Goal: Task Accomplishment & Management: Manage account settings

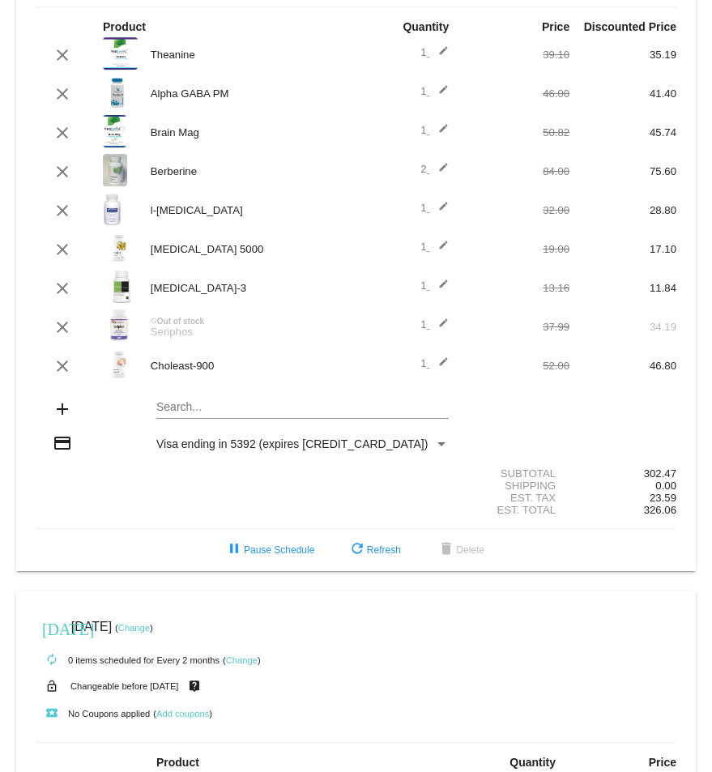
scroll to position [162, 0]
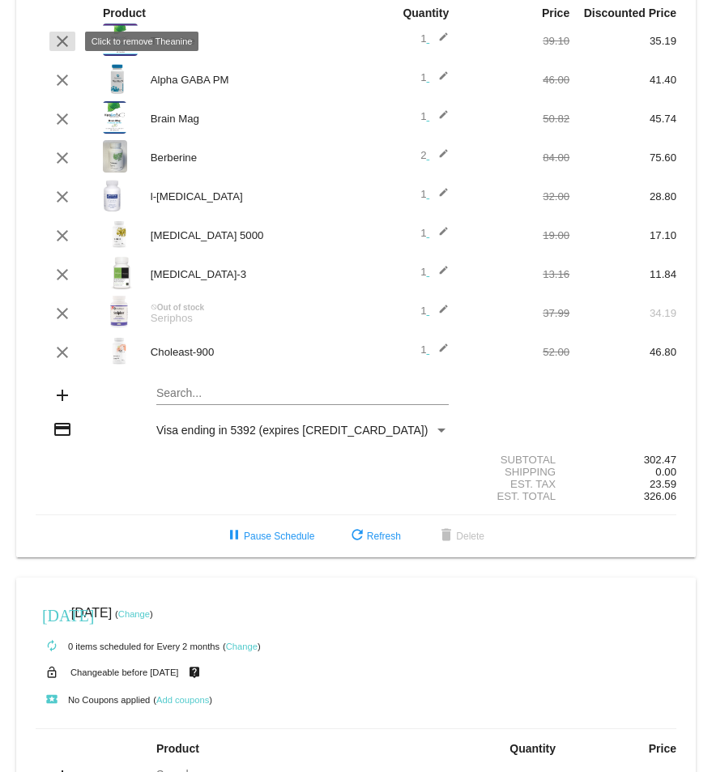
click at [59, 46] on mat-icon "clear" at bounding box center [62, 41] width 19 height 19
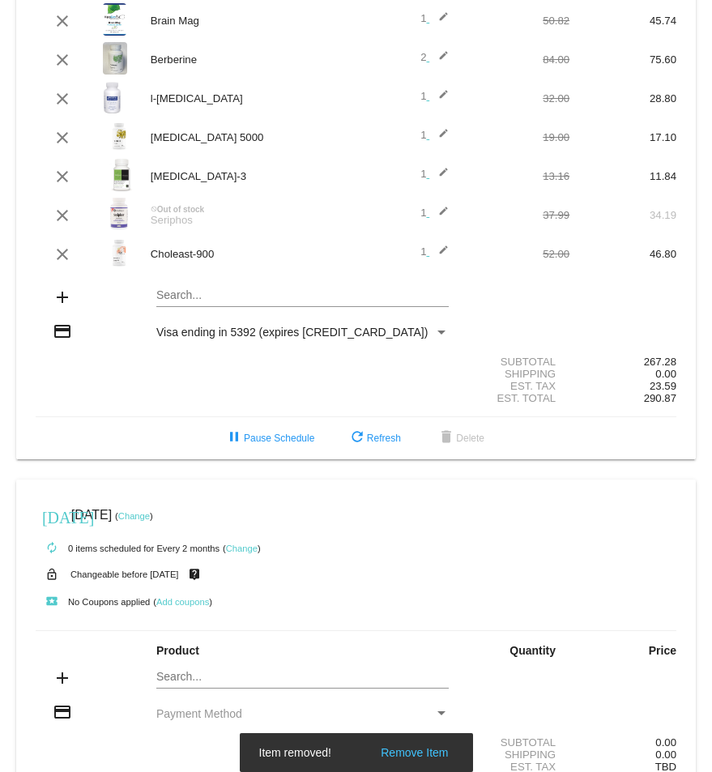
scroll to position [309, 0]
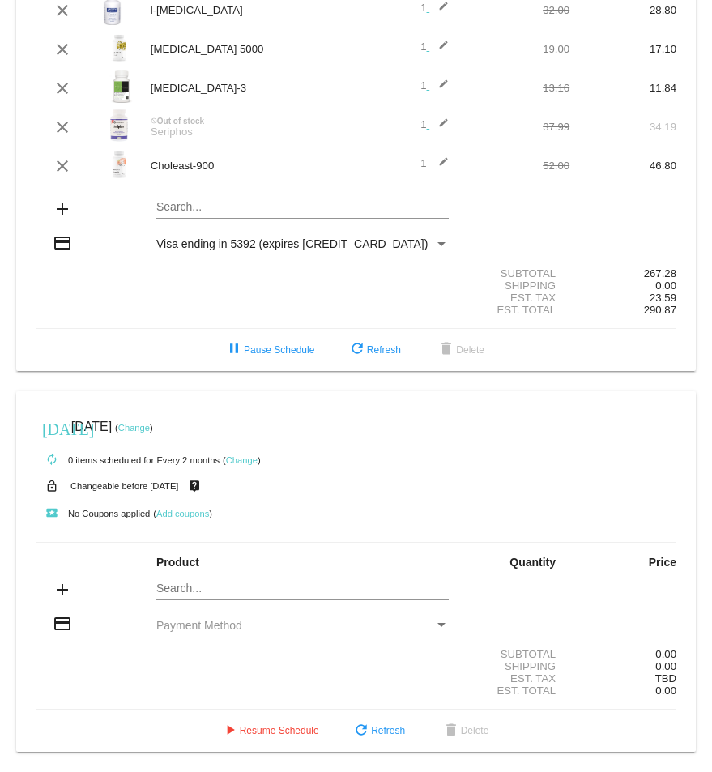
click at [189, 208] on mat-card "[DATE] [DATE] ( Change ) autorenew 9 items scheduled for Every 1 months ( Chang…" at bounding box center [355, 33] width 679 height 676
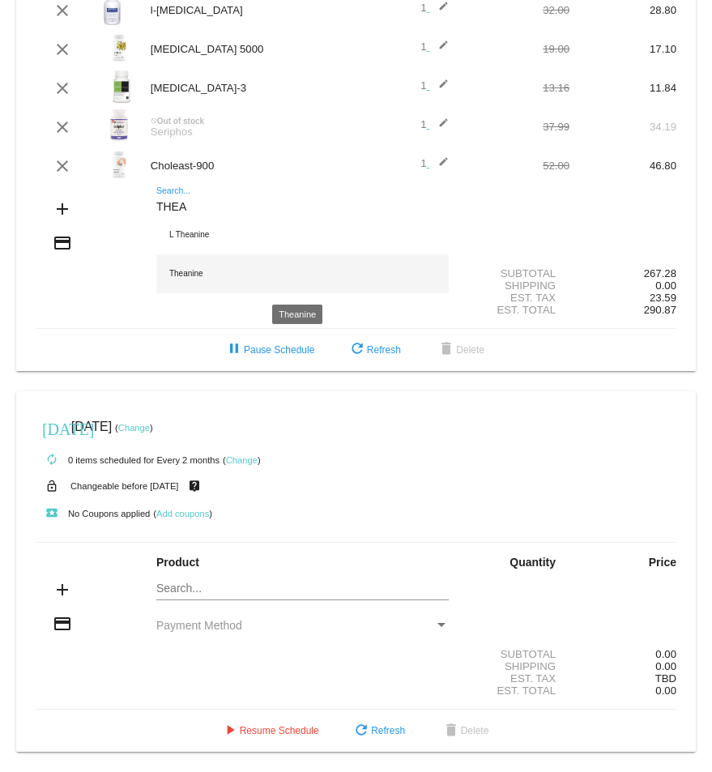
type input "THEA"
click at [196, 275] on div "Theanine" at bounding box center [302, 273] width 292 height 39
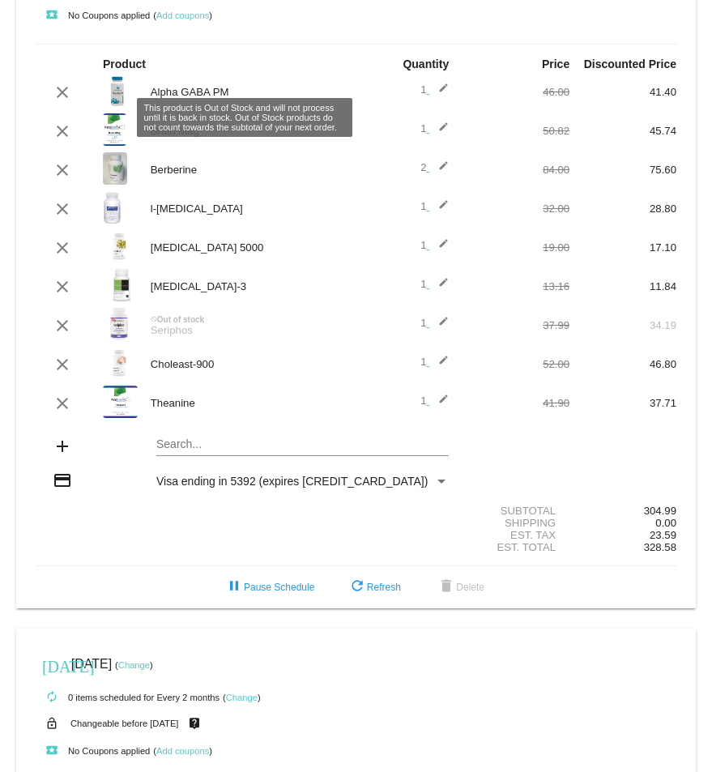
scroll to position [105, 0]
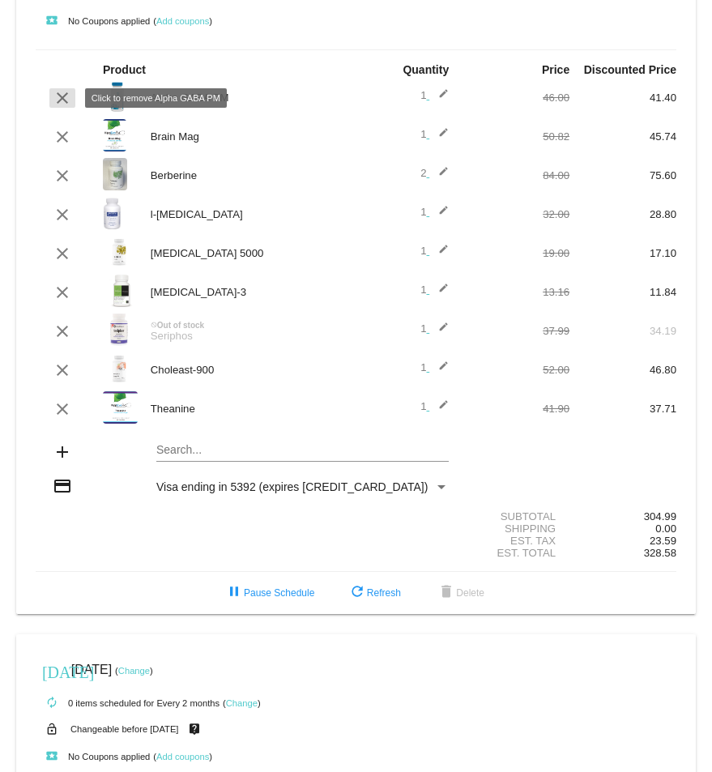
click at [59, 98] on mat-icon "clear" at bounding box center [62, 97] width 19 height 19
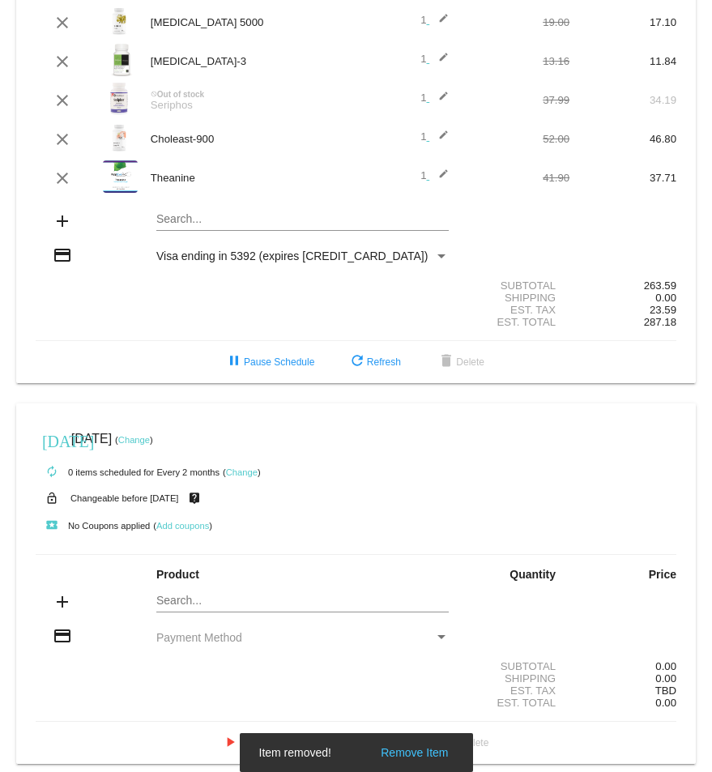
scroll to position [309, 0]
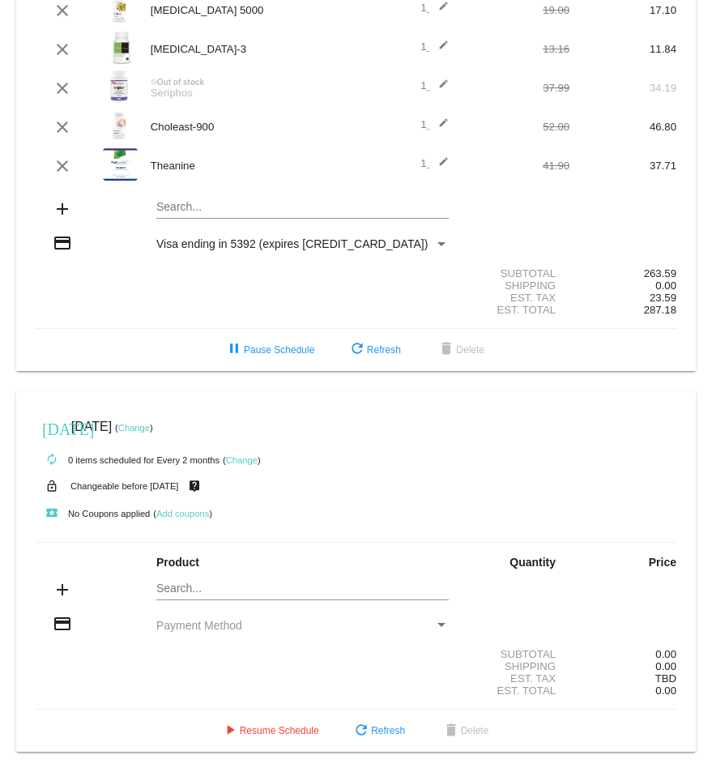
click at [234, 210] on input "Search..." at bounding box center [302, 207] width 292 height 13
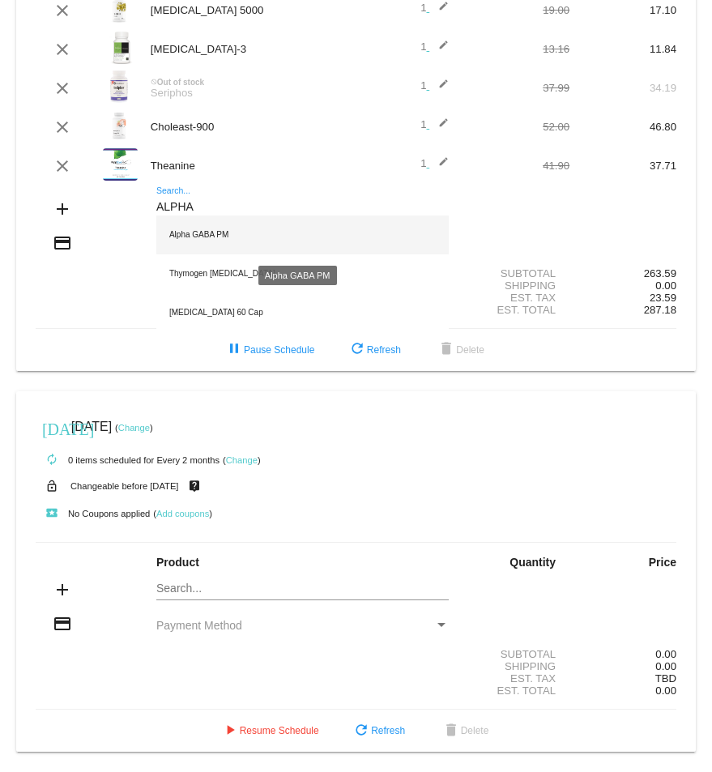
type input "ALPHA"
click at [211, 239] on div "Alpha GABA PM" at bounding box center [302, 234] width 292 height 39
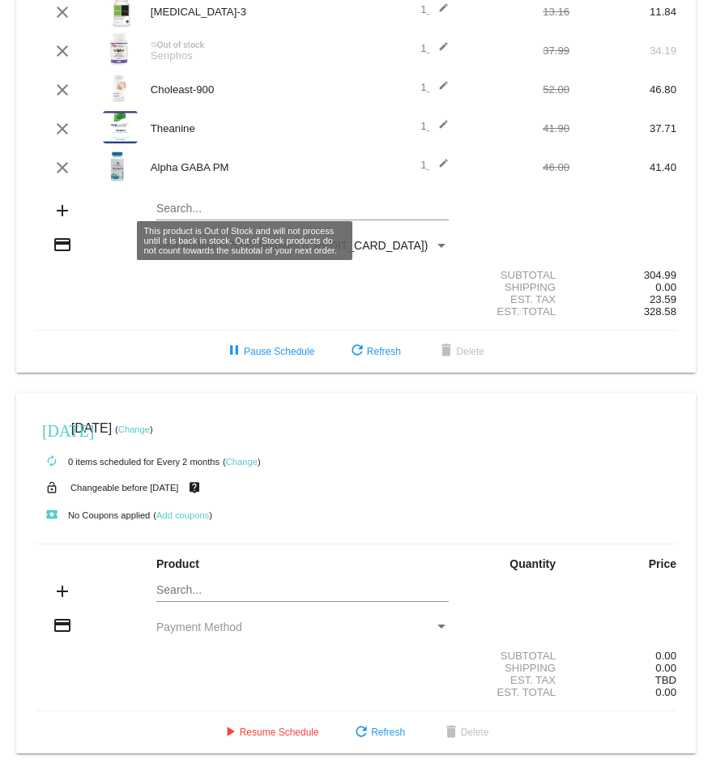
scroll to position [348, 0]
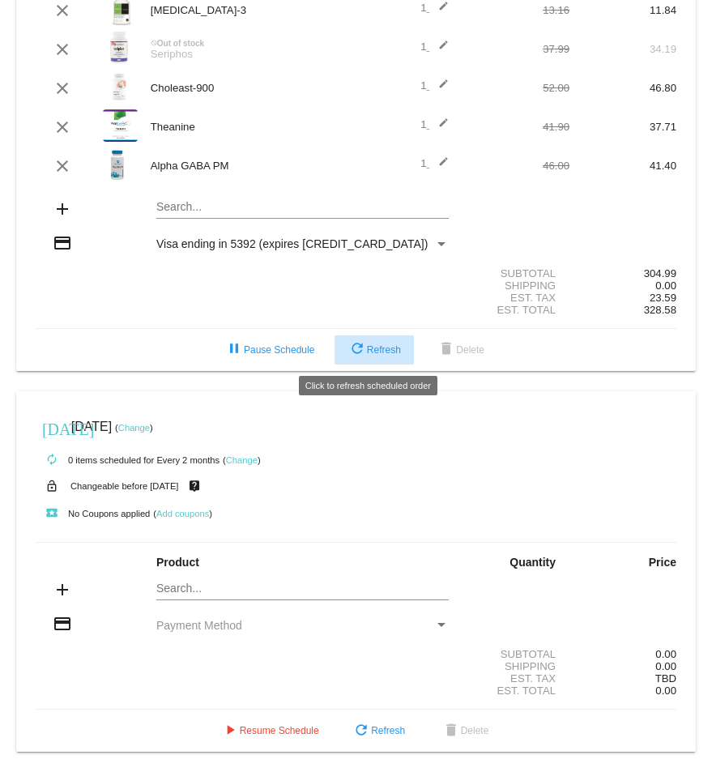
click at [355, 353] on mat-icon "refresh" at bounding box center [356, 349] width 19 height 19
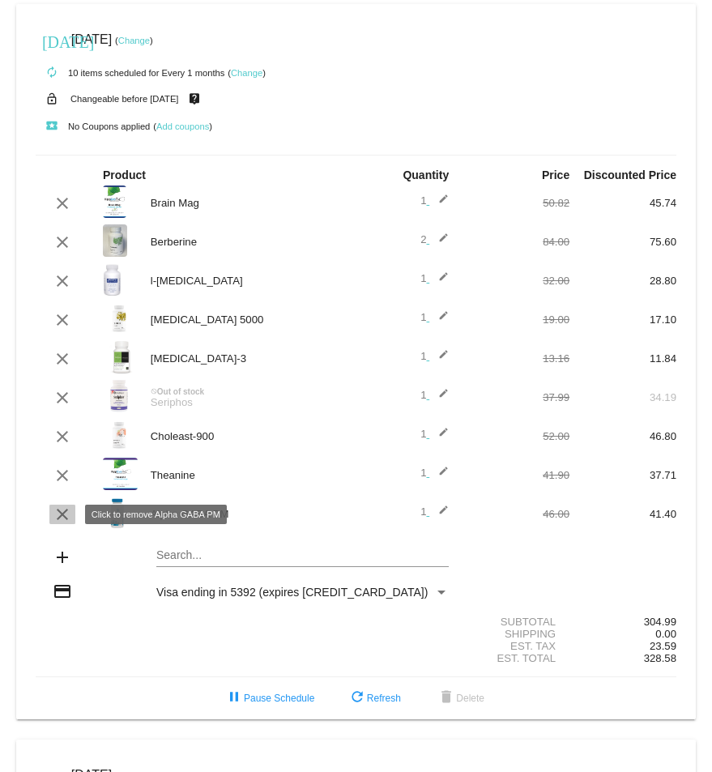
click at [62, 512] on mat-icon "clear" at bounding box center [62, 513] width 19 height 19
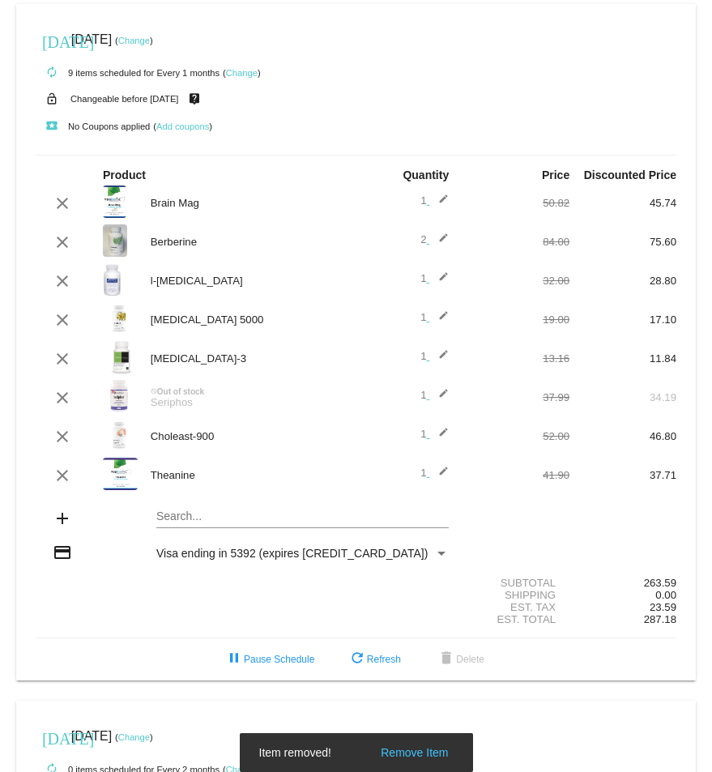
click at [163, 514] on mat-card "[DATE] [DATE] ( Change ) autorenew 9 items scheduled for Every 1 months ( Chang…" at bounding box center [355, 342] width 679 height 676
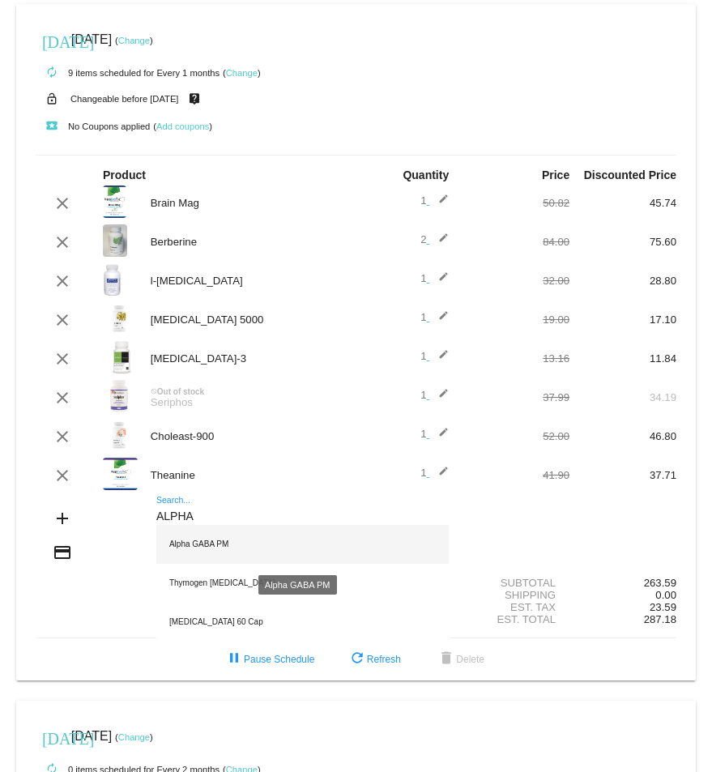
type input "ALPHA"
click at [206, 538] on div "Alpha GABA PM" at bounding box center [302, 544] width 292 height 39
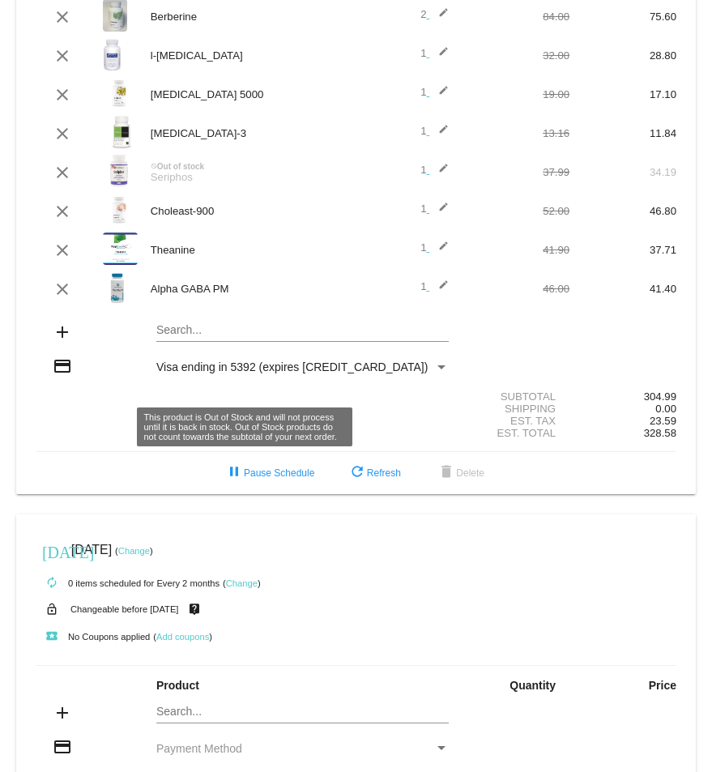
scroll to position [324, 0]
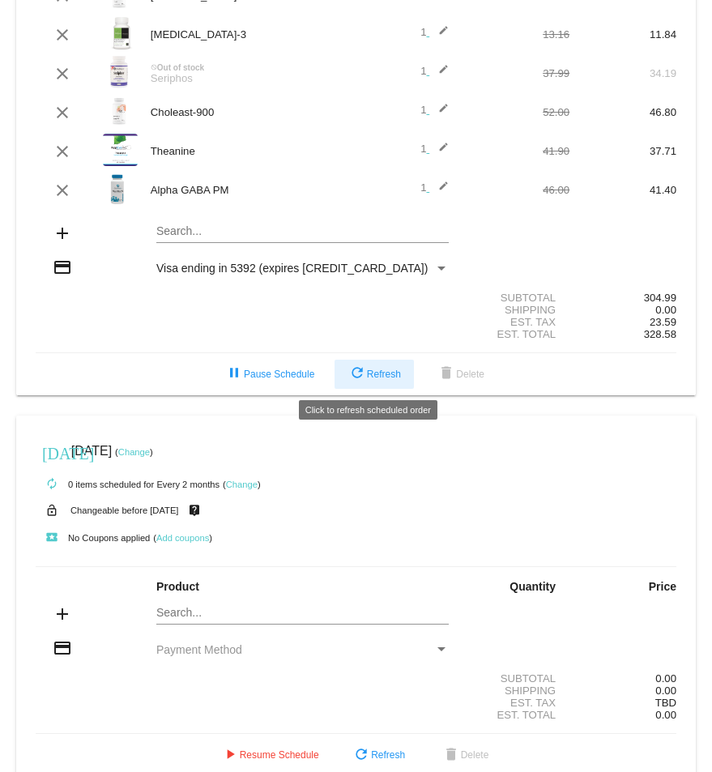
click at [349, 374] on mat-icon "refresh" at bounding box center [356, 373] width 19 height 19
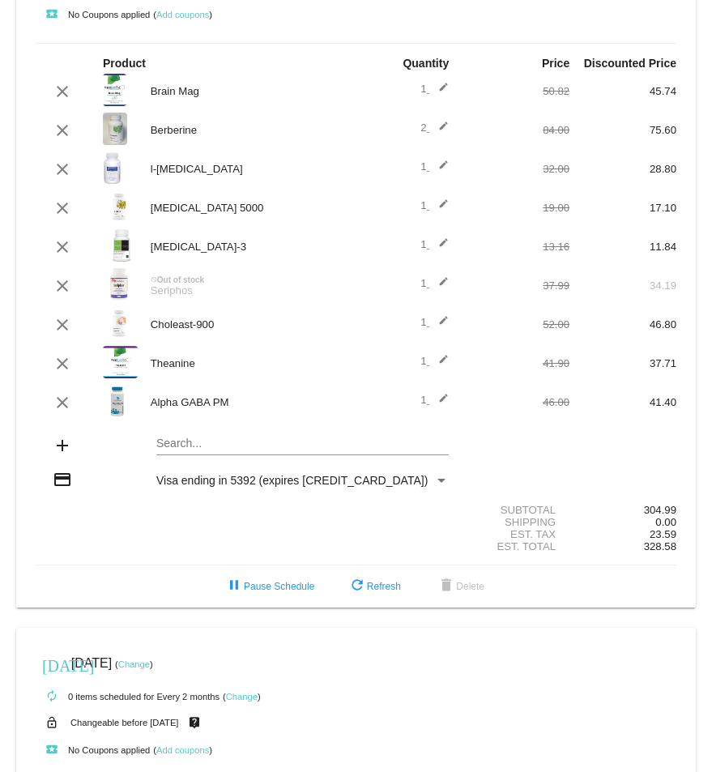
scroll to position [324, 0]
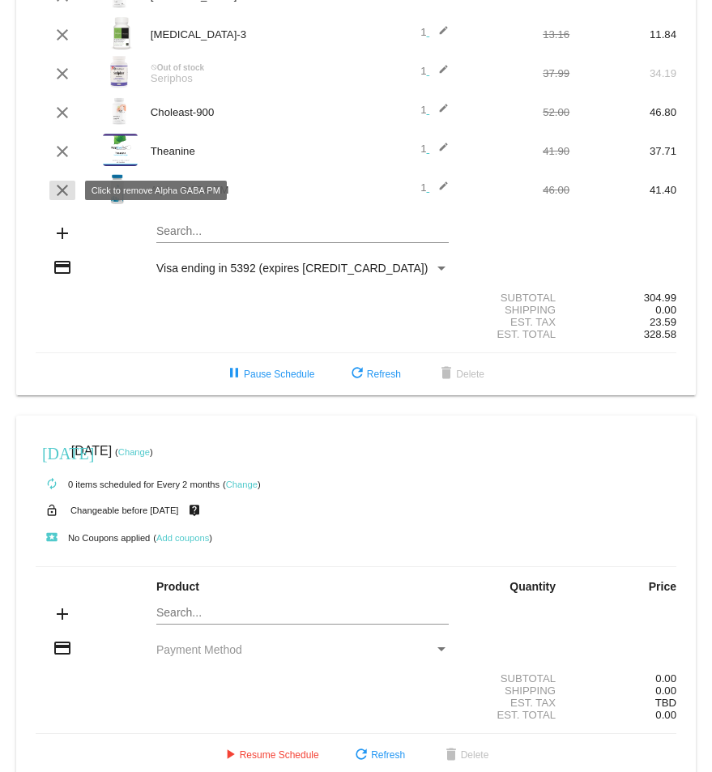
click at [54, 185] on mat-icon "clear" at bounding box center [62, 190] width 19 height 19
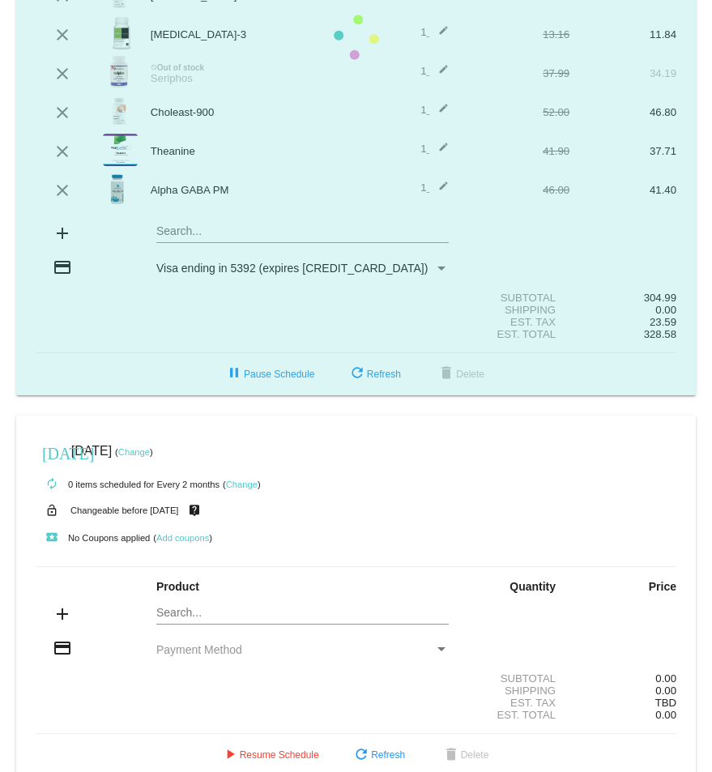
scroll to position [285, 0]
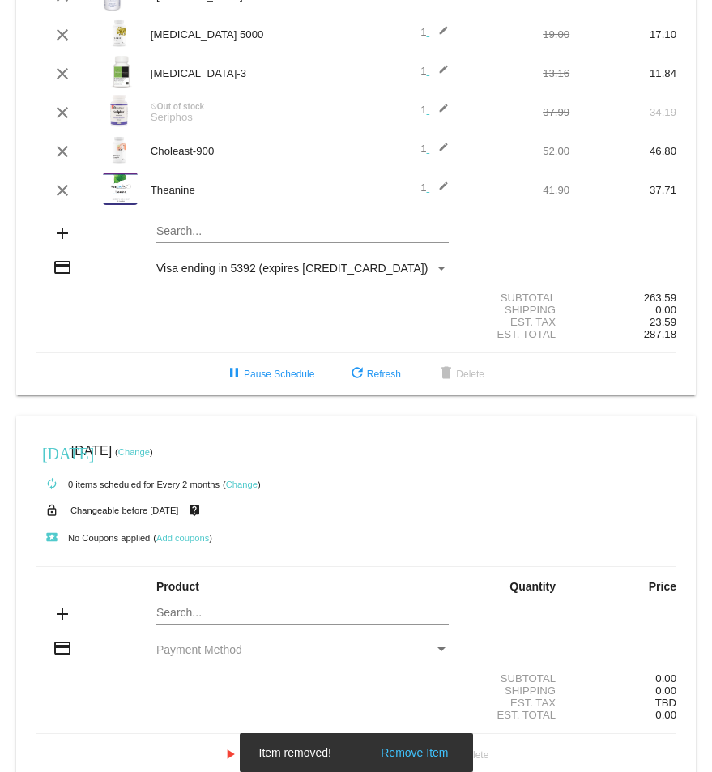
click at [170, 223] on div "Search..." at bounding box center [302, 227] width 292 height 32
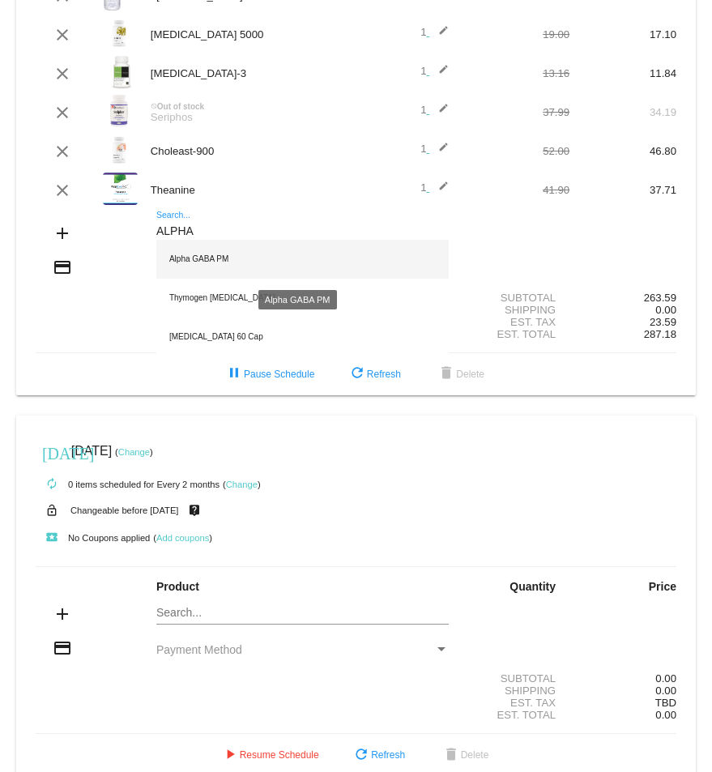
type input "ALPHA"
click at [201, 262] on div "Alpha GABA PM" at bounding box center [302, 259] width 292 height 39
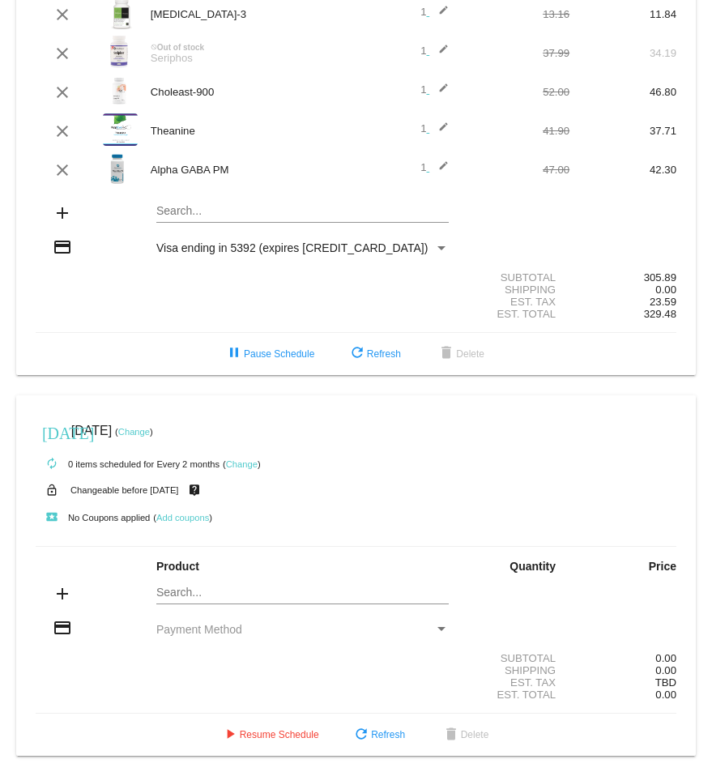
scroll to position [348, 0]
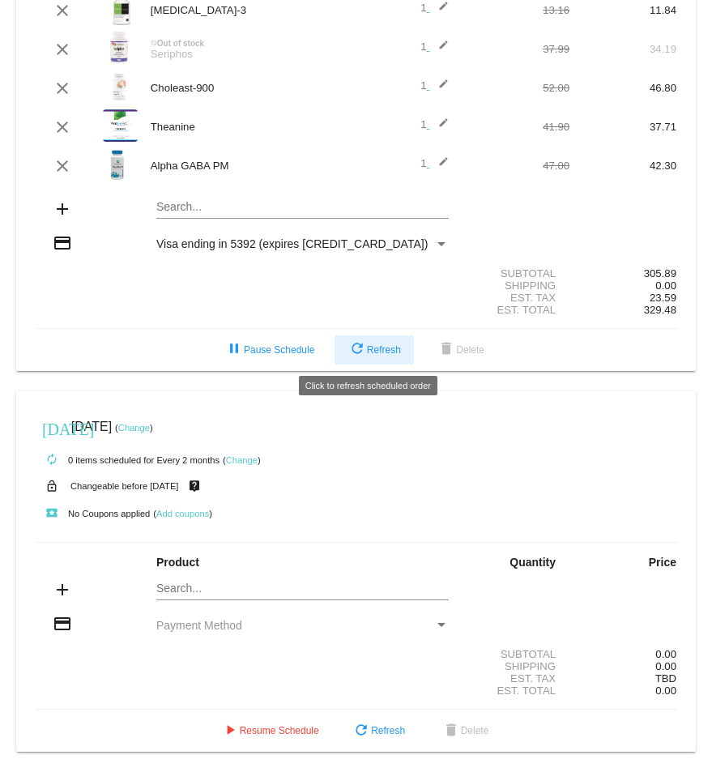
click at [382, 344] on span "refresh Refresh" at bounding box center [373, 349] width 53 height 11
